Goal: Find specific page/section: Find specific page/section

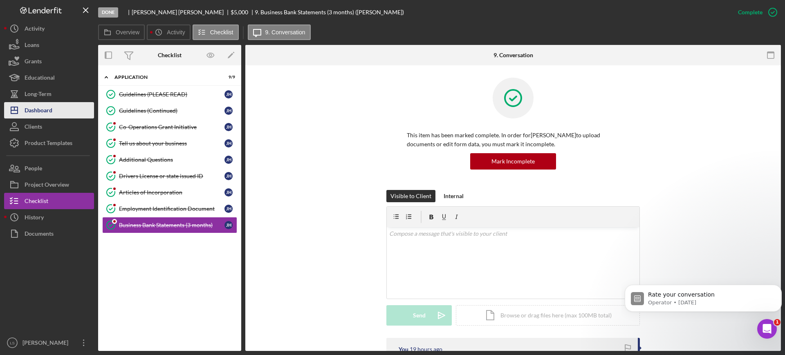
click at [60, 109] on button "Icon/Dashboard Dashboard" at bounding box center [49, 110] width 90 height 16
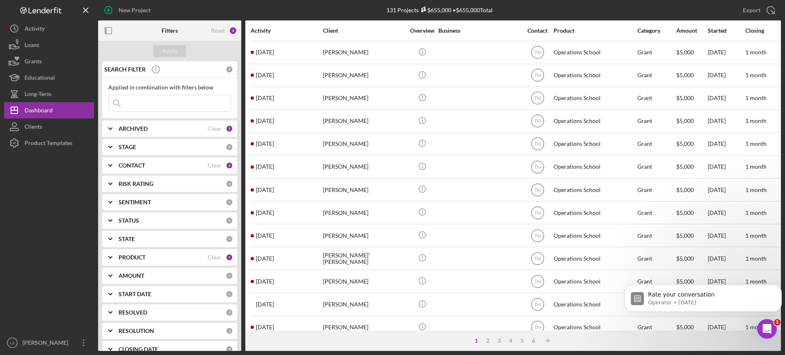
click at [206, 104] on input at bounding box center [170, 103] width 122 height 16
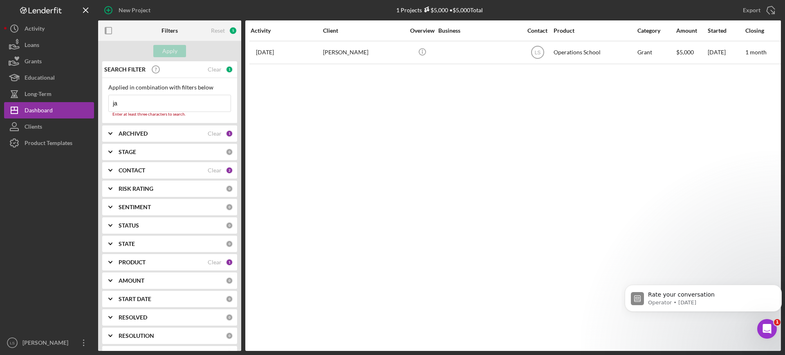
type input "j"
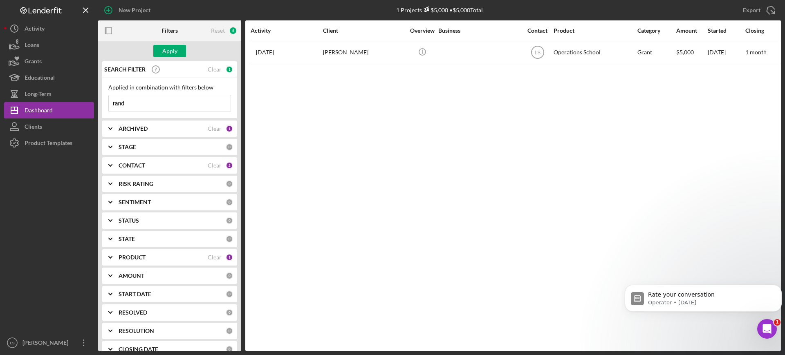
type input "rand"
click at [191, 258] on div "PRODUCT" at bounding box center [163, 257] width 89 height 7
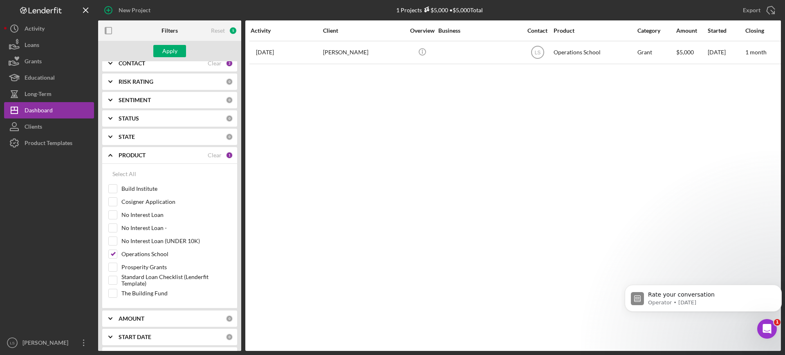
click at [106, 295] on div "Select All Build Institute Cosigner Application No Interest Loan No Interest Lo…" at bounding box center [169, 236] width 135 height 145
click at [115, 297] on input "The Building Fund" at bounding box center [113, 293] width 8 height 8
checkbox input "true"
click at [164, 47] on div "Apply" at bounding box center [169, 51] width 15 height 12
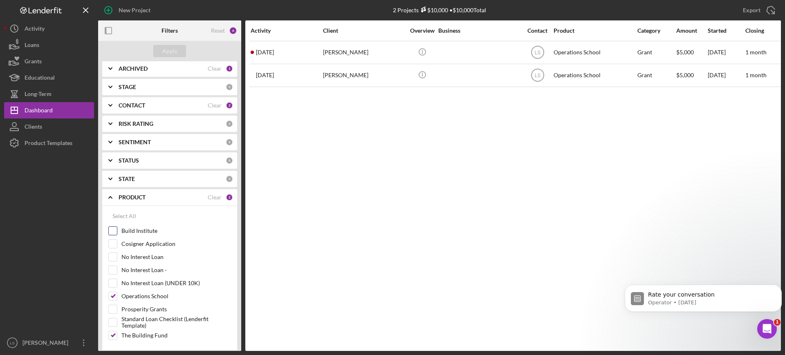
scroll to position [0, 0]
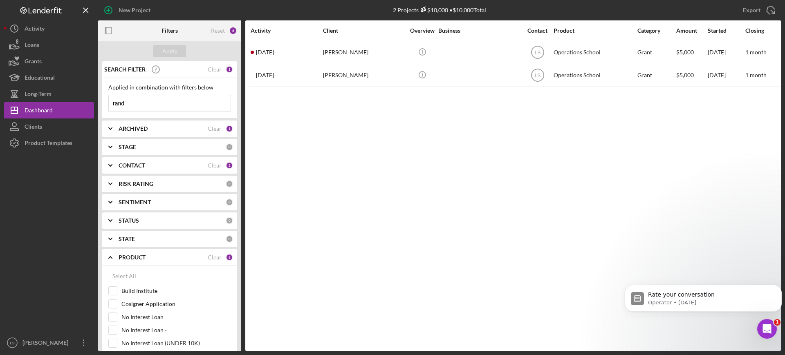
click at [220, 71] on div "SEARCH FILTER Clear 1" at bounding box center [167, 69] width 131 height 20
click at [195, 101] on input "rand" at bounding box center [170, 103] width 122 height 16
click at [188, 129] on div "ARCHIVED" at bounding box center [163, 129] width 89 height 7
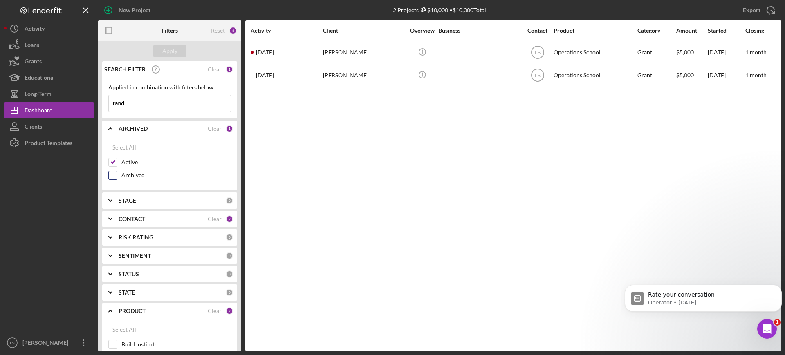
click at [111, 178] on input "Archived" at bounding box center [113, 175] width 8 height 8
checkbox input "true"
click at [175, 49] on div "Apply" at bounding box center [169, 51] width 15 height 12
